Goal: Find specific page/section

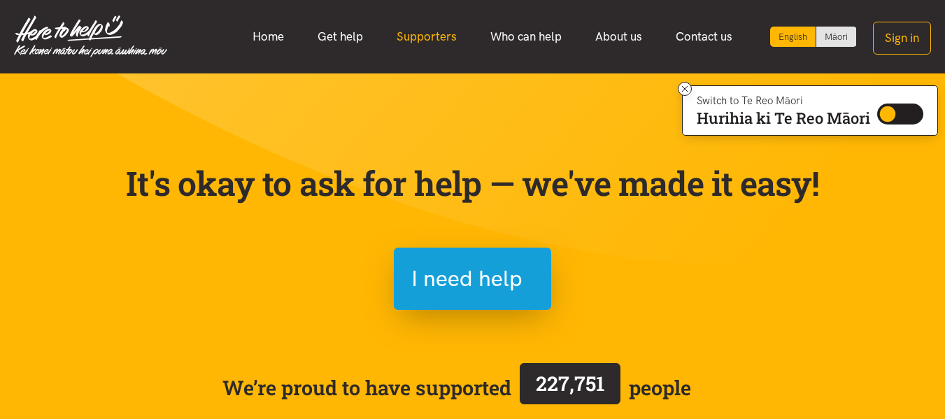
click at [441, 27] on link "Supporters" at bounding box center [427, 37] width 94 height 30
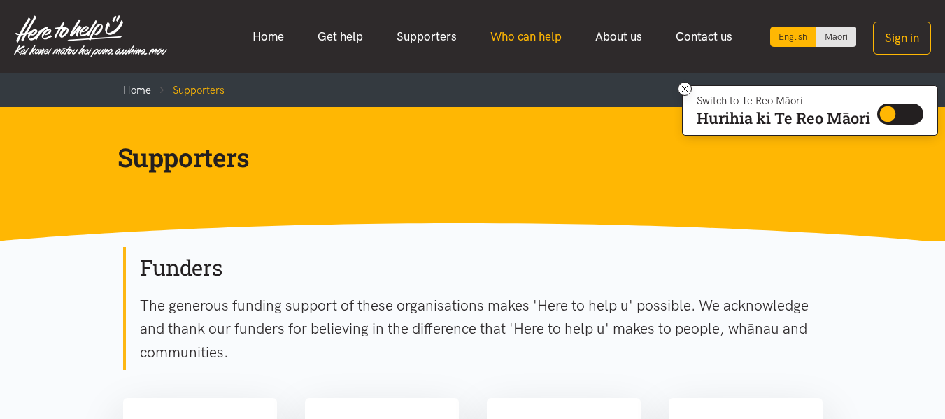
click at [511, 41] on link "Who can help" at bounding box center [526, 37] width 105 height 30
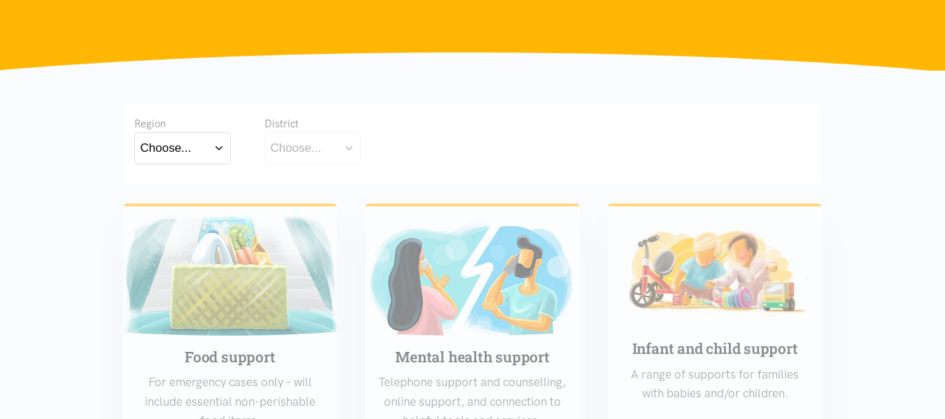
scroll to position [210, 0]
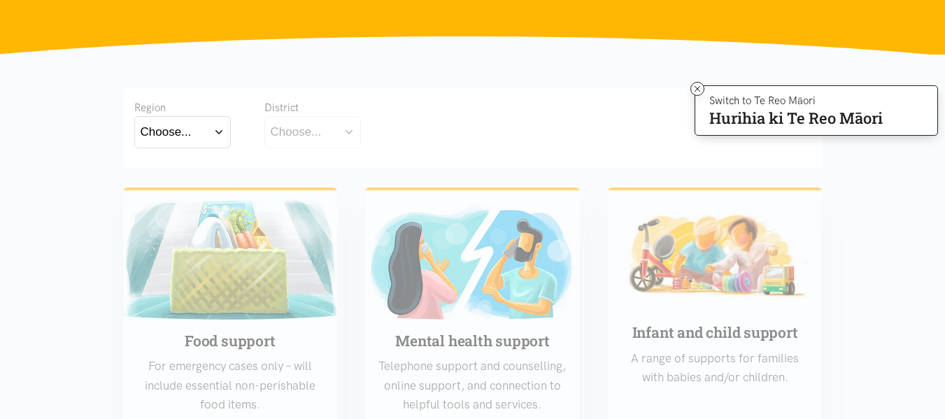
click at [182, 130] on div "Choose..." at bounding box center [166, 131] width 51 height 19
